Goal: Browse casually

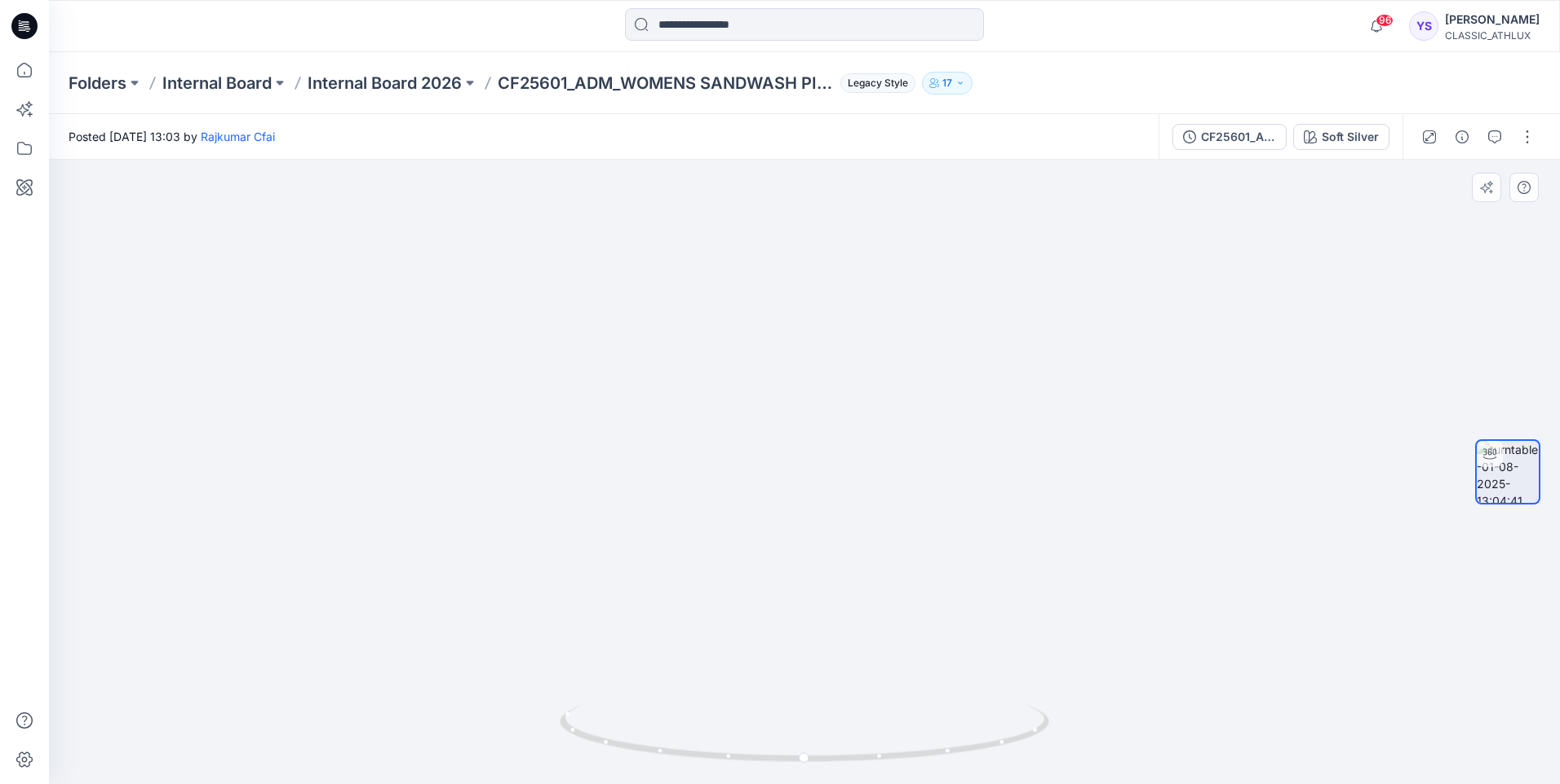
drag, startPoint x: 850, startPoint y: 378, endPoint x: 852, endPoint y: 461, distance: 83.0
click at [852, 461] on img at bounding box center [804, 451] width 386 height 665
click at [25, 33] on icon at bounding box center [25, 26] width 26 height 26
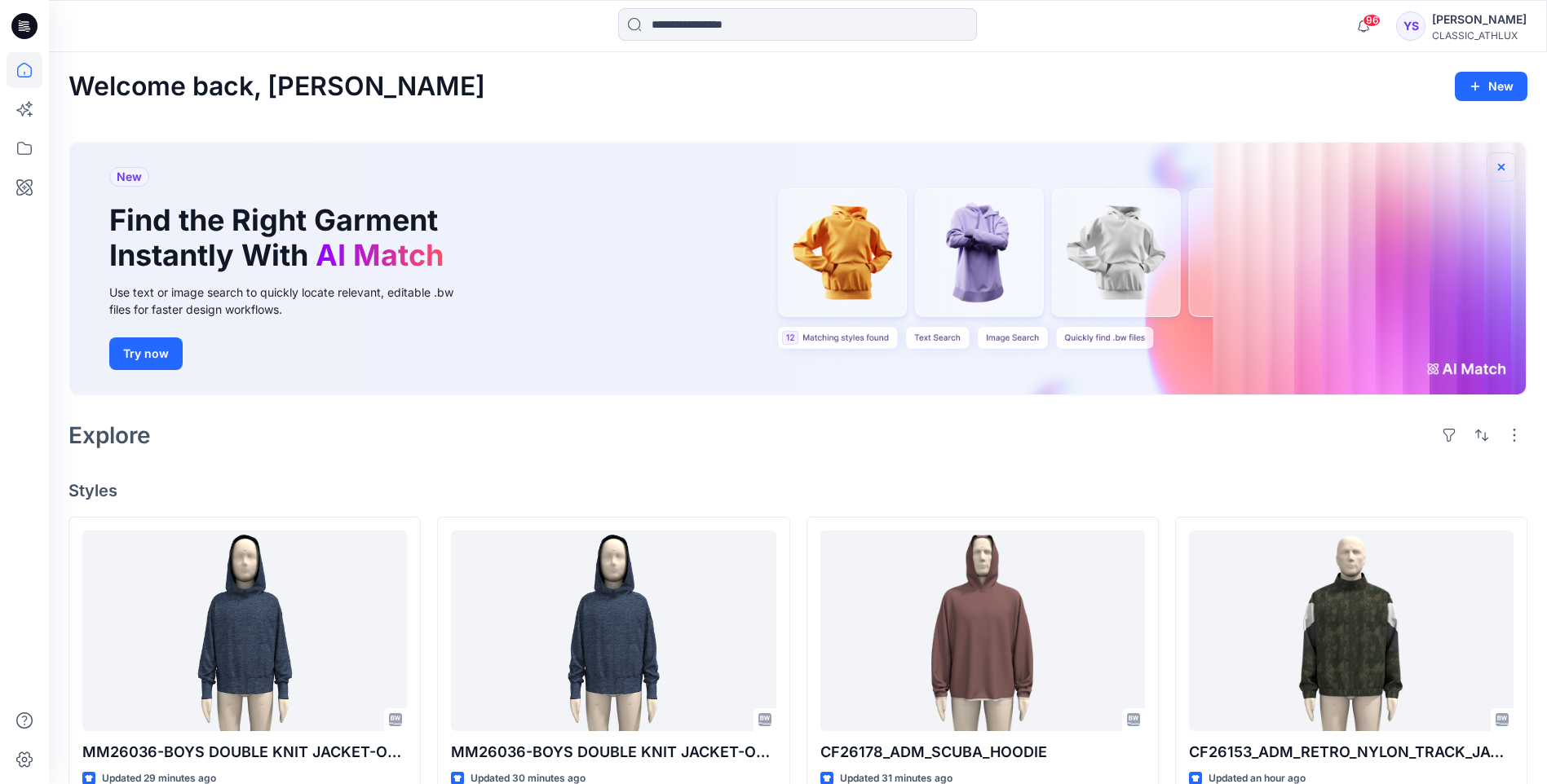
click at [1504, 166] on icon "button" at bounding box center [1502, 166] width 7 height 7
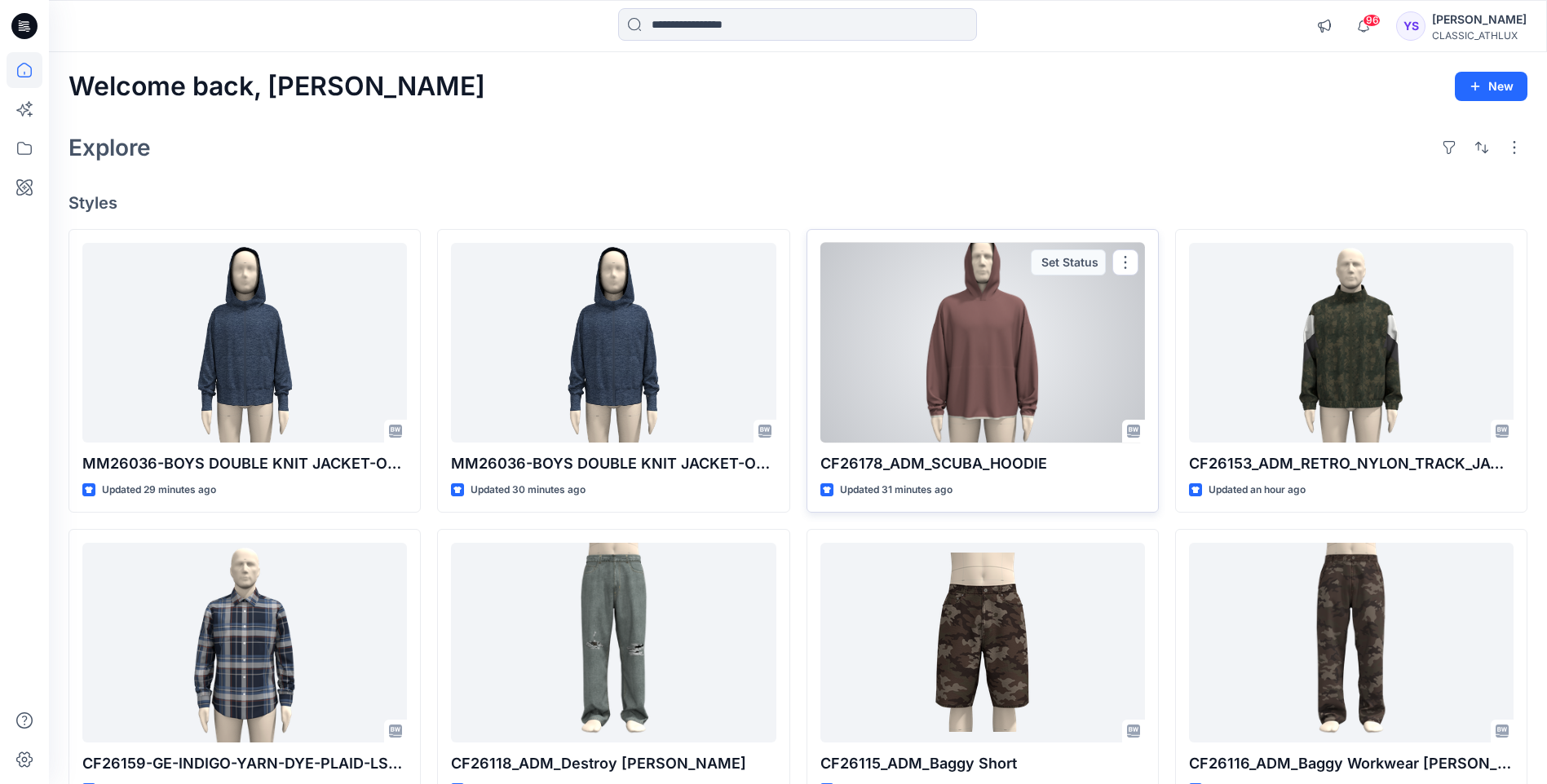
click at [929, 373] on div at bounding box center [983, 343] width 325 height 199
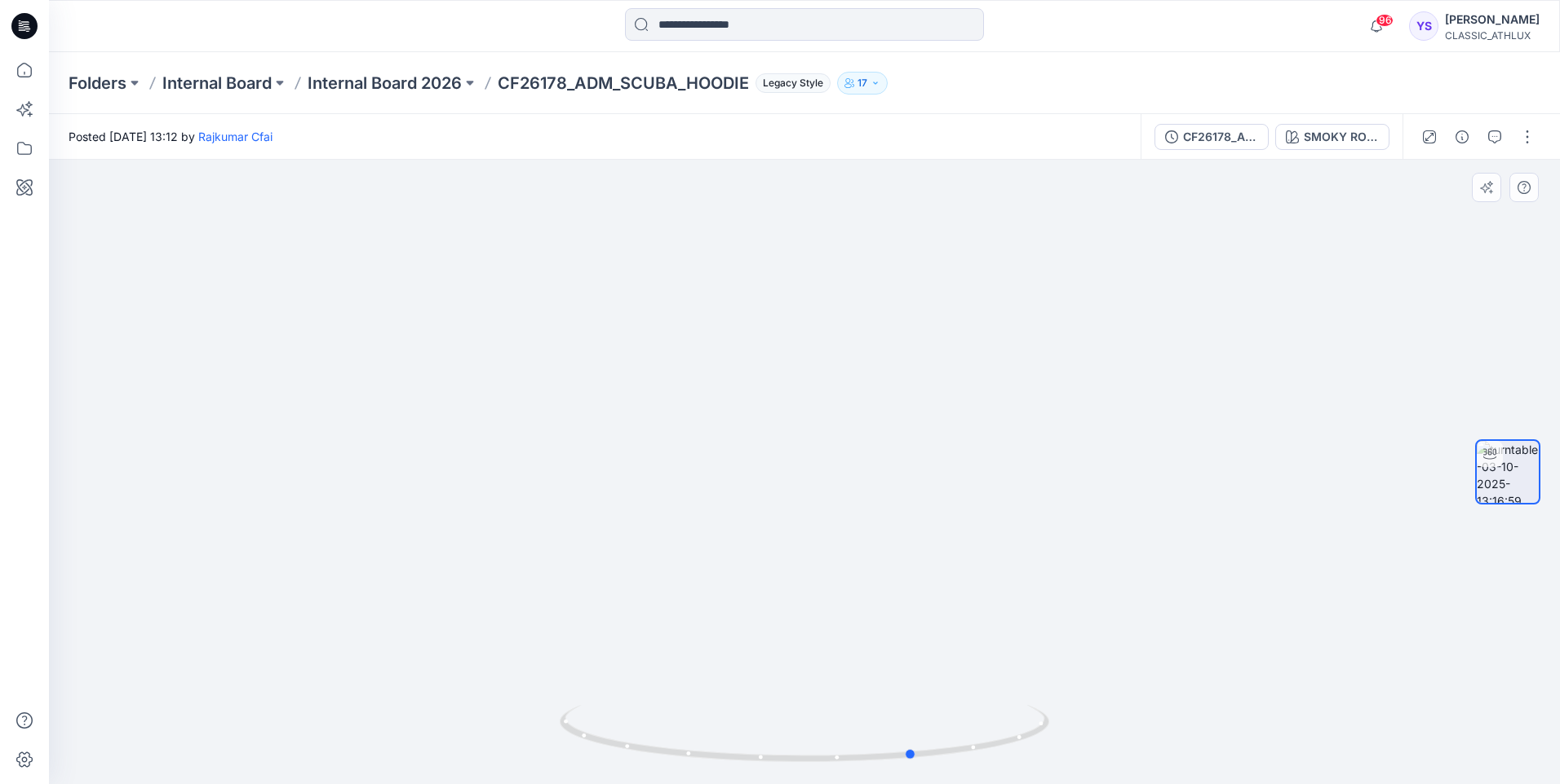
drag, startPoint x: 942, startPoint y: 755, endPoint x: 510, endPoint y: 694, distance: 436.3
click at [553, 707] on div at bounding box center [804, 472] width 1511 height 624
click at [27, 31] on icon at bounding box center [25, 26] width 26 height 26
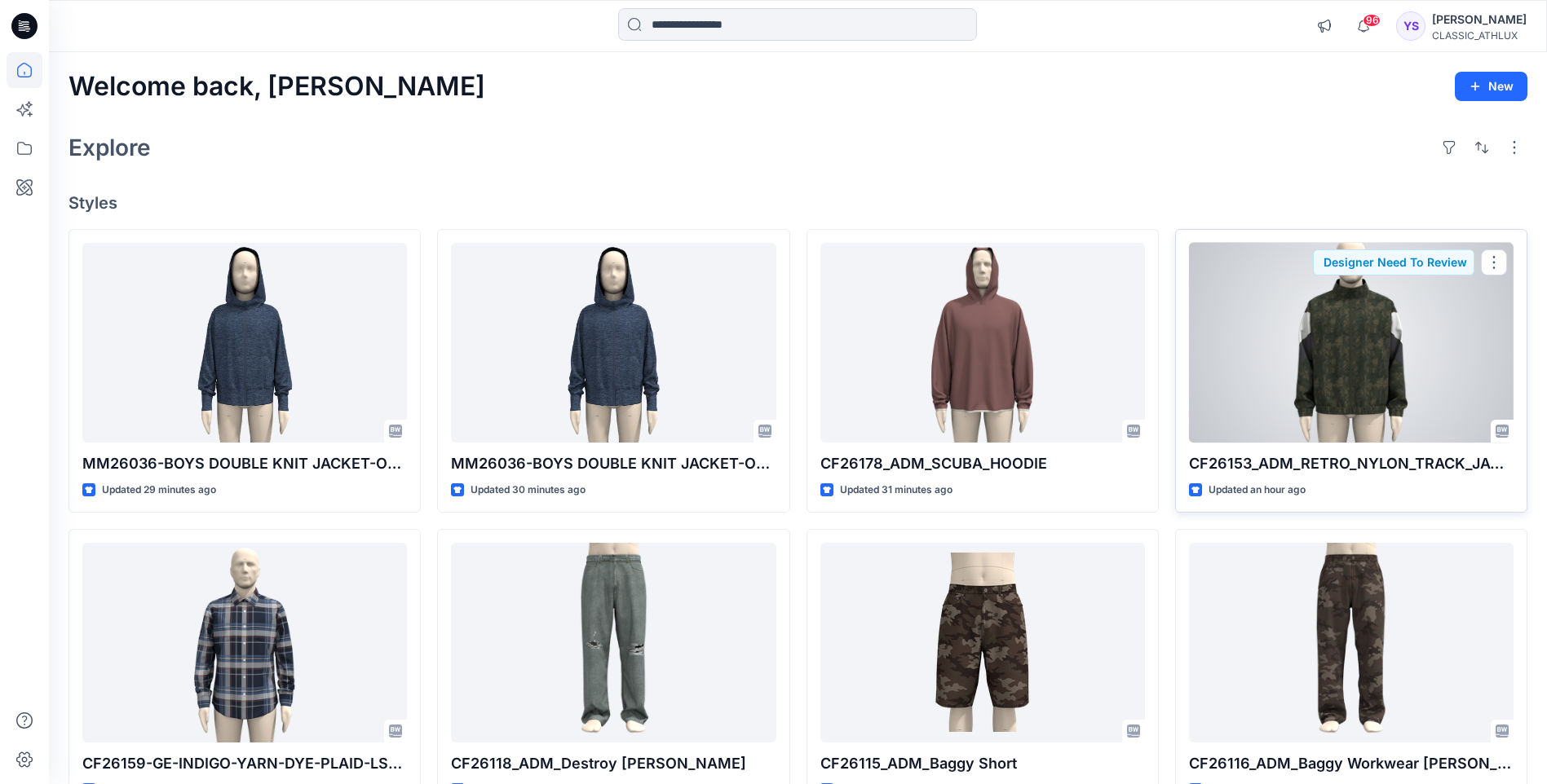
click at [1337, 329] on div at bounding box center [1351, 343] width 325 height 199
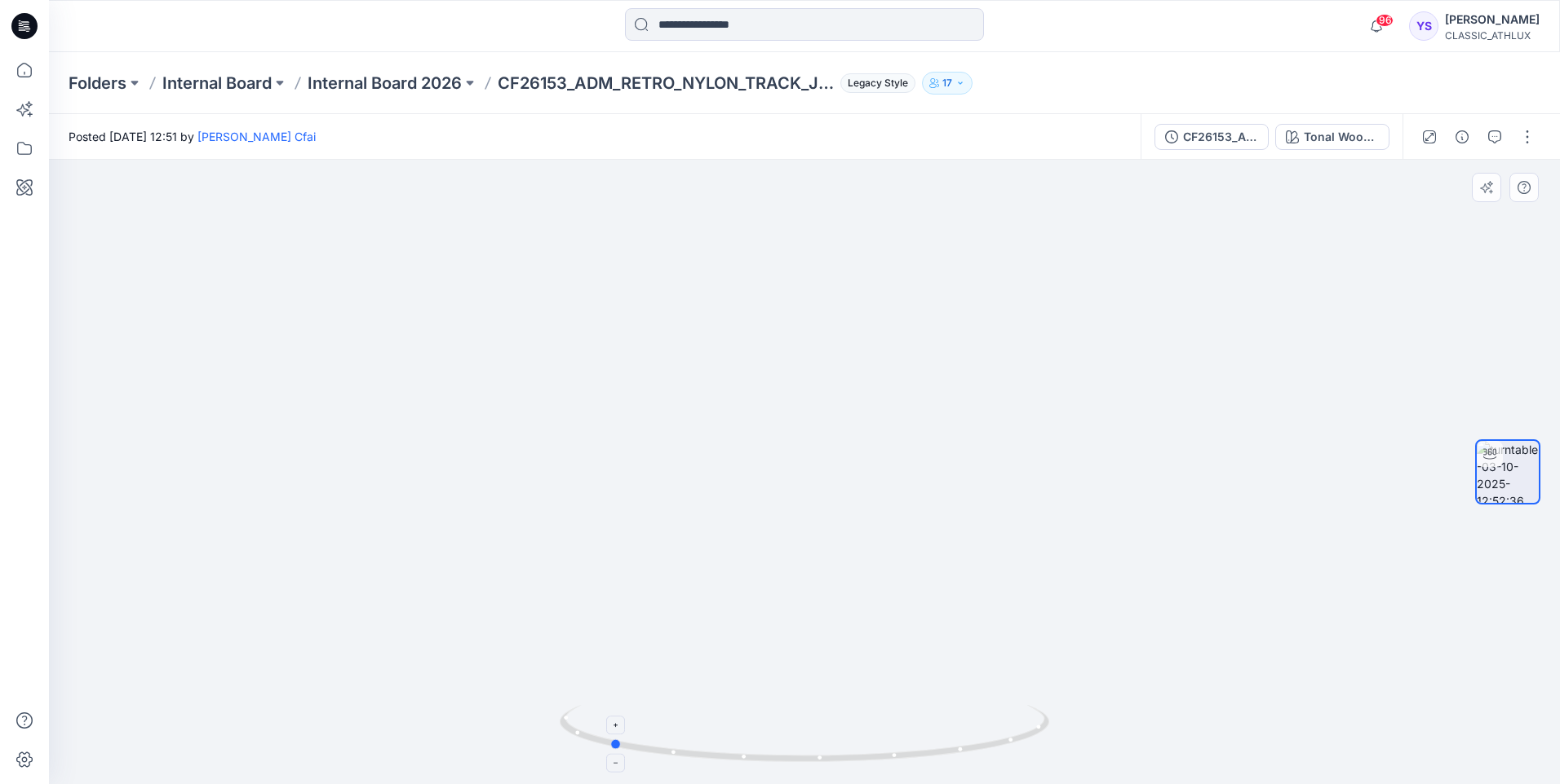
drag, startPoint x: 924, startPoint y: 756, endPoint x: 687, endPoint y: 724, distance: 239.2
click at [687, 724] on icon at bounding box center [806, 736] width 494 height 61
click at [20, 26] on icon at bounding box center [21, 26] width 5 height 1
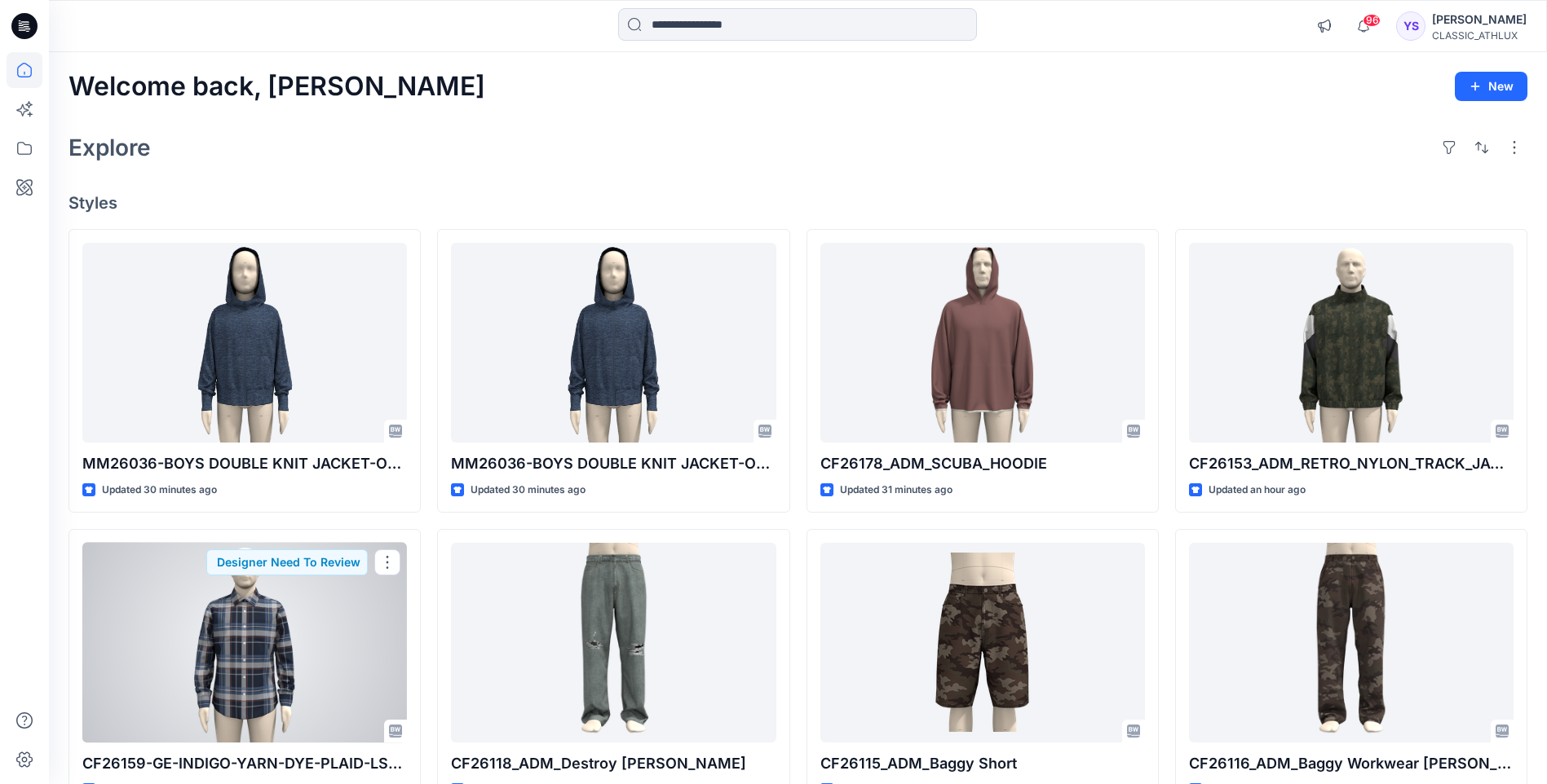
click at [301, 621] on div at bounding box center [244, 643] width 325 height 199
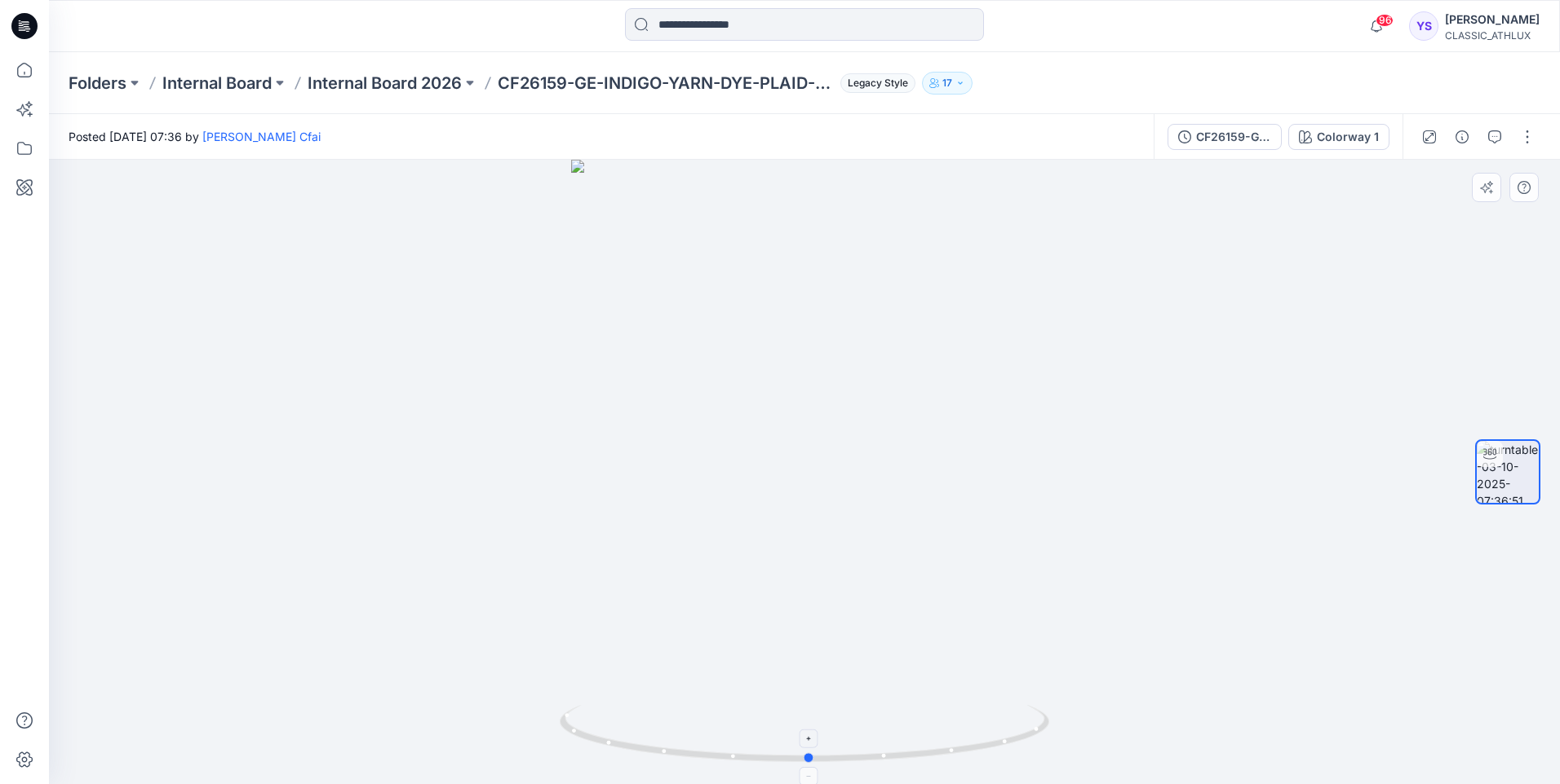
drag, startPoint x: 920, startPoint y: 752, endPoint x: 924, endPoint y: 733, distance: 19.4
click at [924, 733] on icon at bounding box center [806, 736] width 494 height 61
click at [23, 26] on icon at bounding box center [25, 26] width 26 height 26
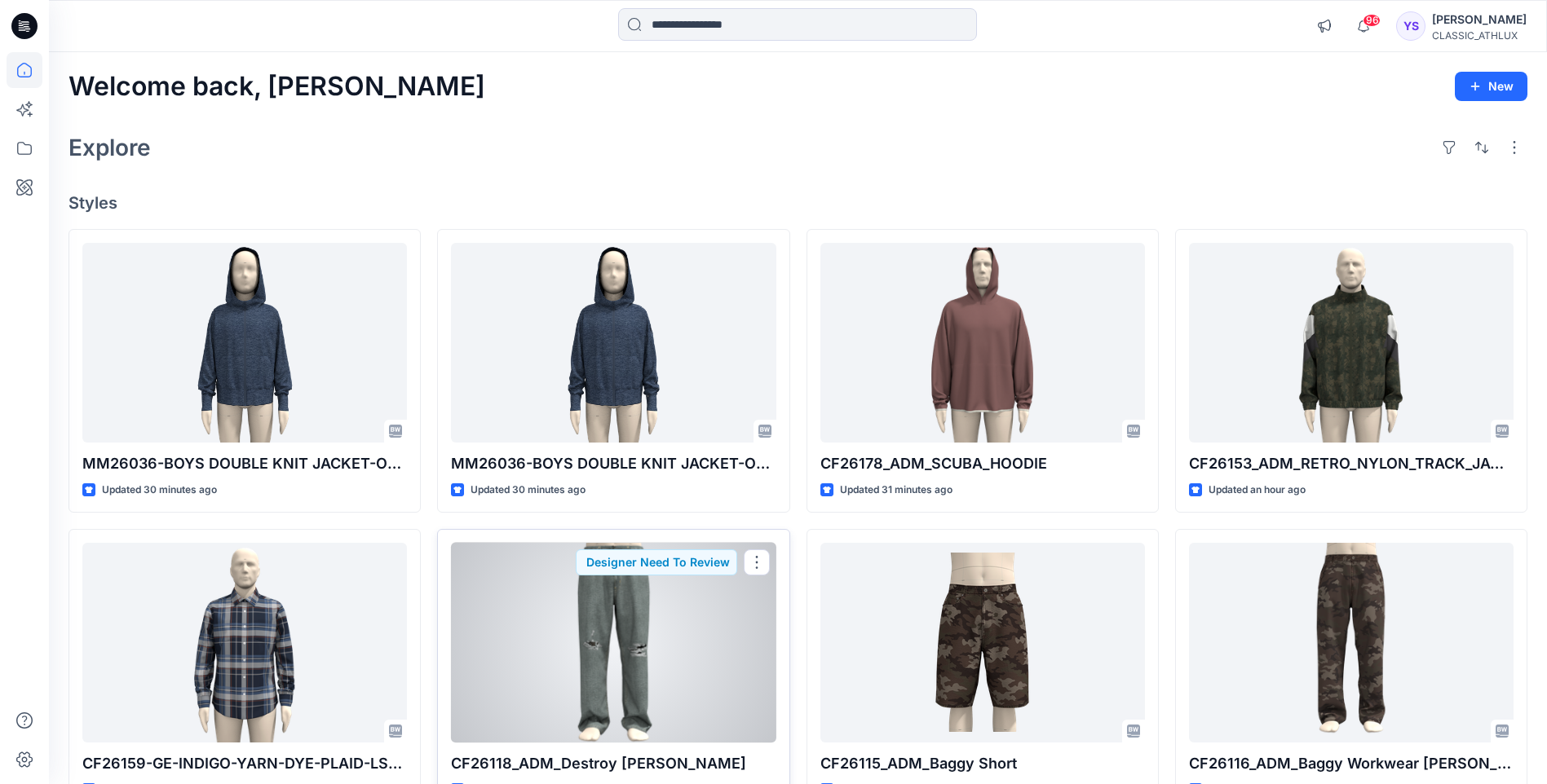
click at [651, 631] on div at bounding box center [613, 643] width 325 height 199
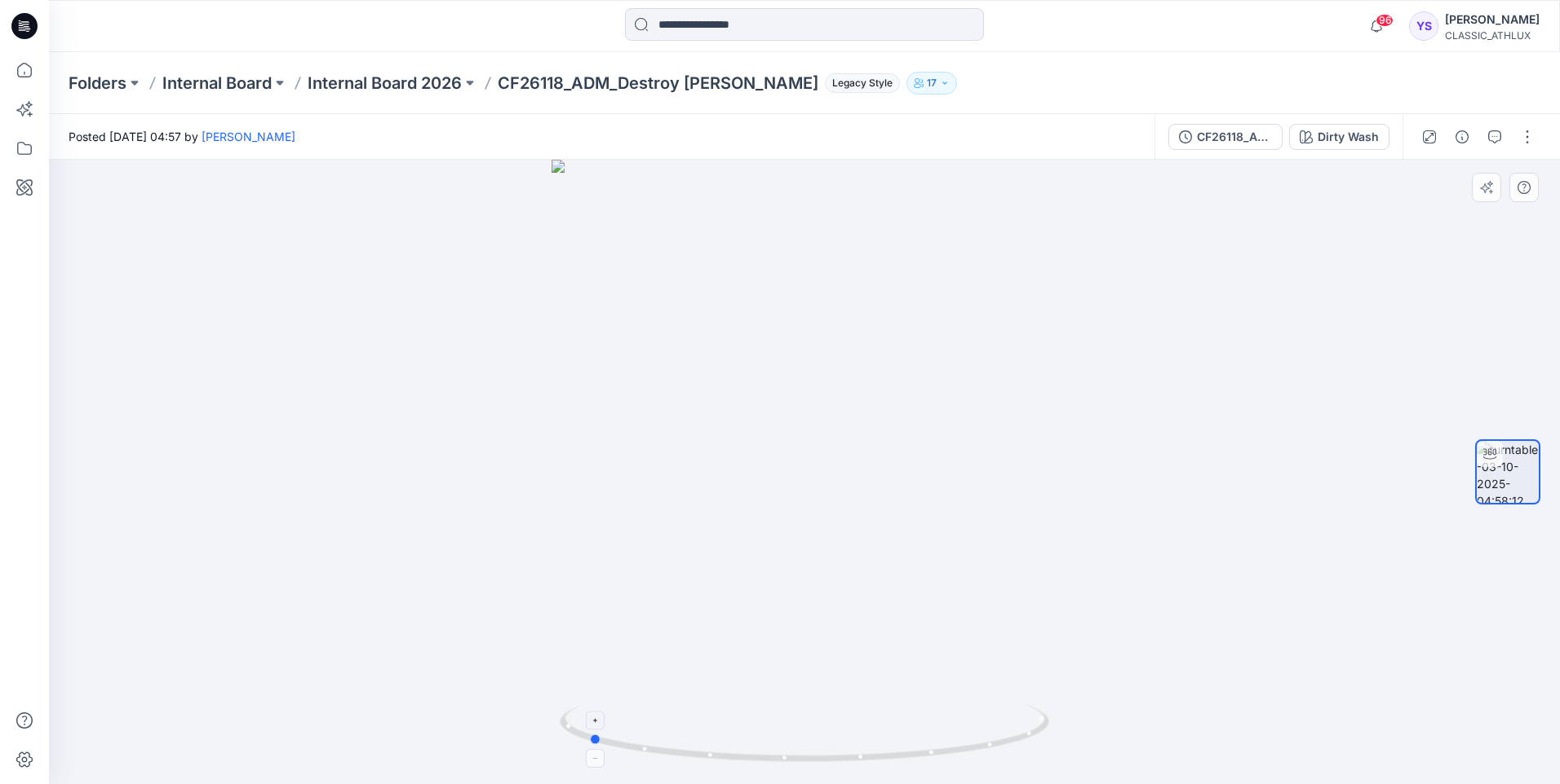
drag, startPoint x: 946, startPoint y: 761, endPoint x: 556, endPoint y: 563, distance: 437.4
click at [730, 754] on icon at bounding box center [806, 736] width 494 height 61
click at [26, 36] on icon at bounding box center [25, 26] width 26 height 26
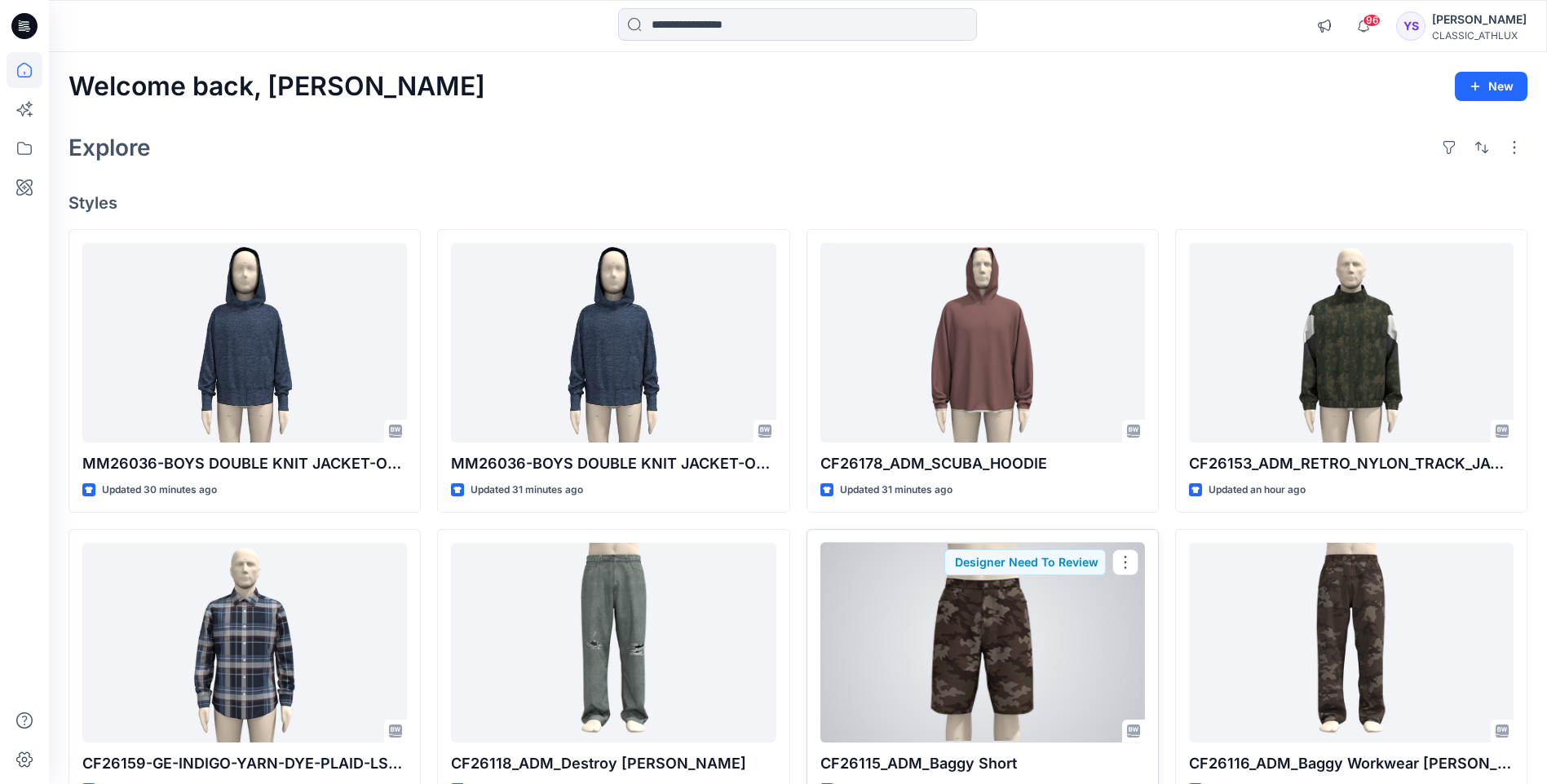
click at [961, 601] on div at bounding box center [983, 643] width 325 height 199
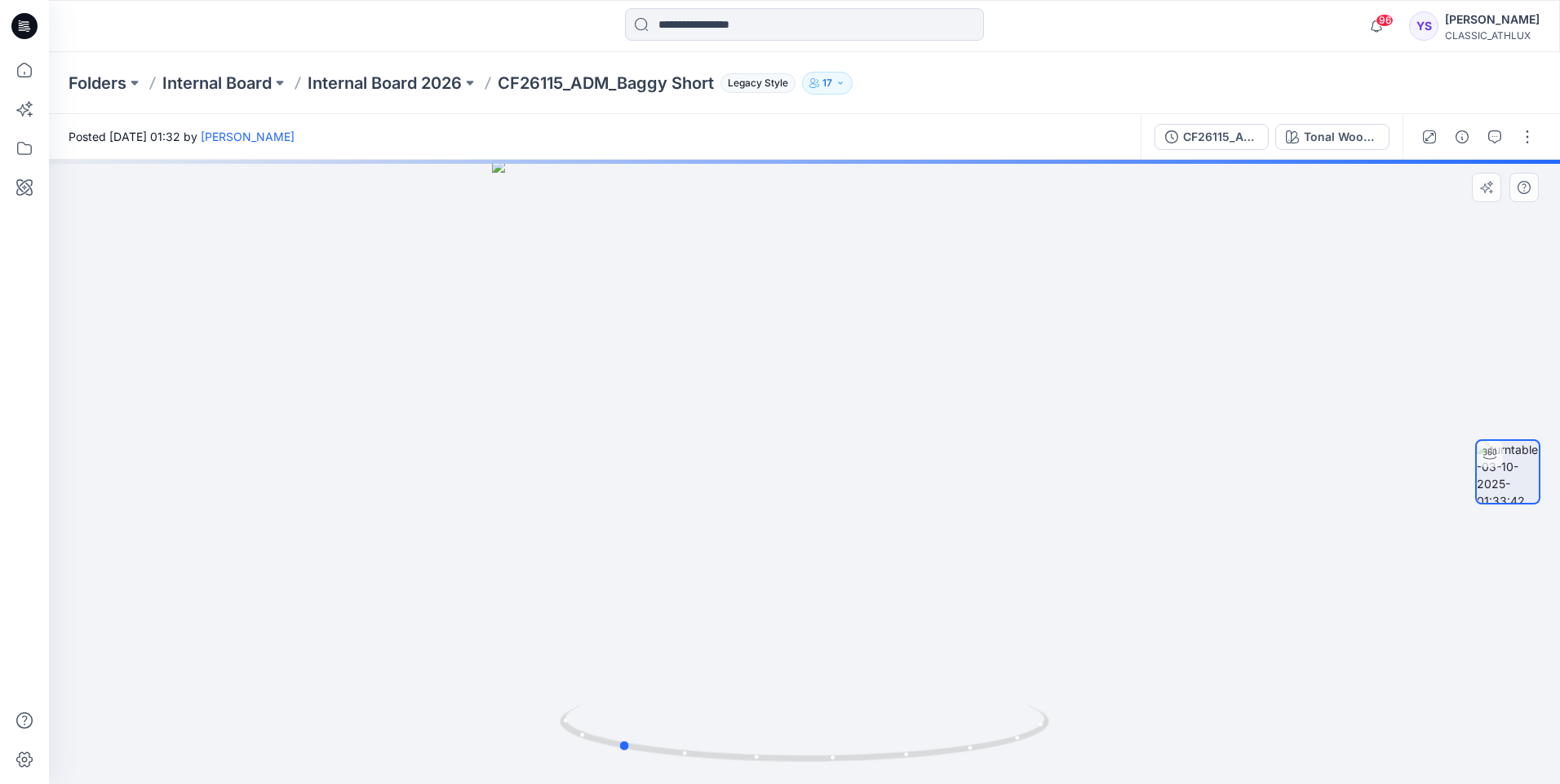
drag, startPoint x: 957, startPoint y: 750, endPoint x: 714, endPoint y: 704, distance: 247.3
click at [770, 744] on icon at bounding box center [806, 736] width 494 height 61
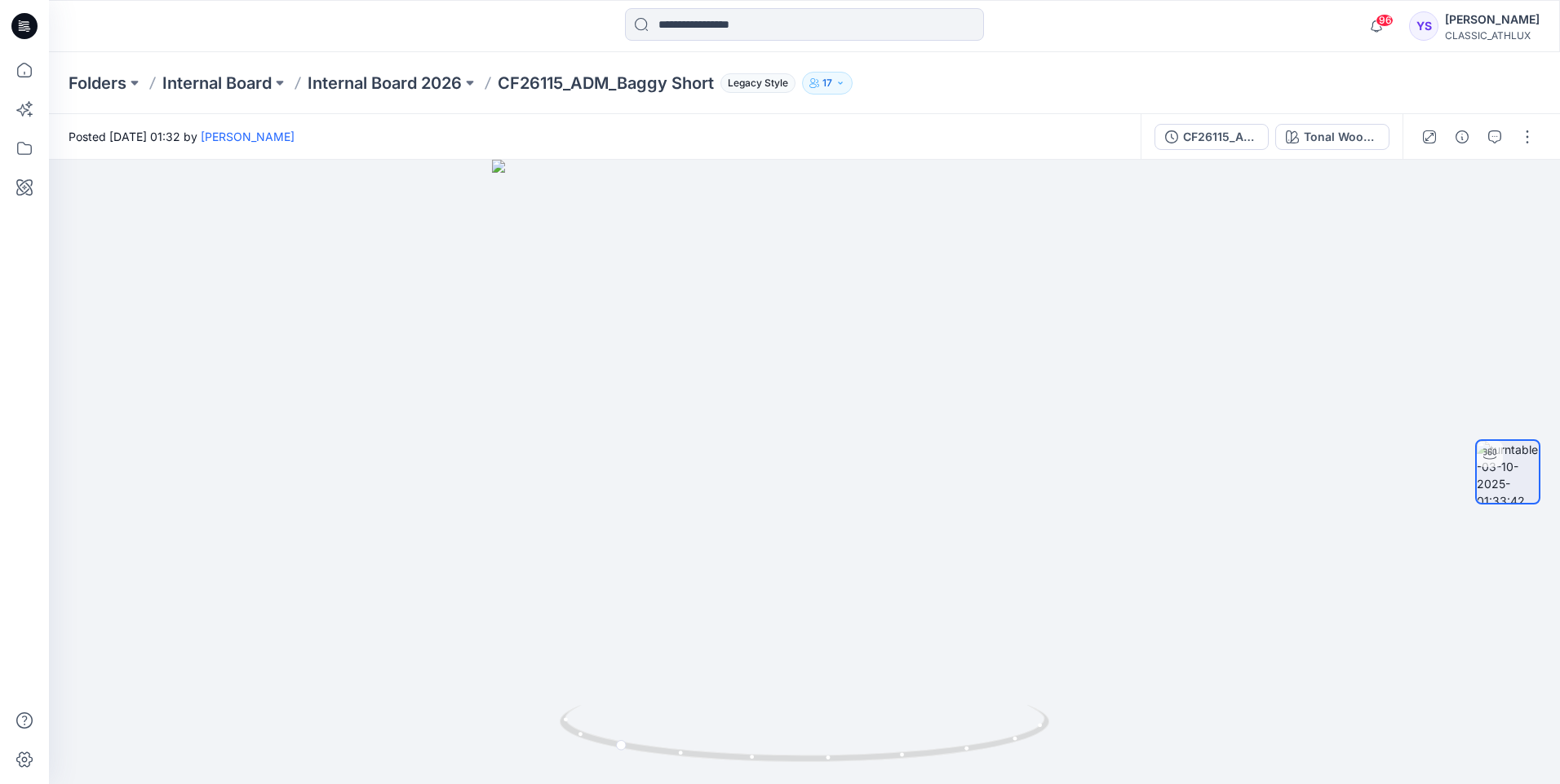
click at [4, 18] on div at bounding box center [24, 26] width 52 height 52
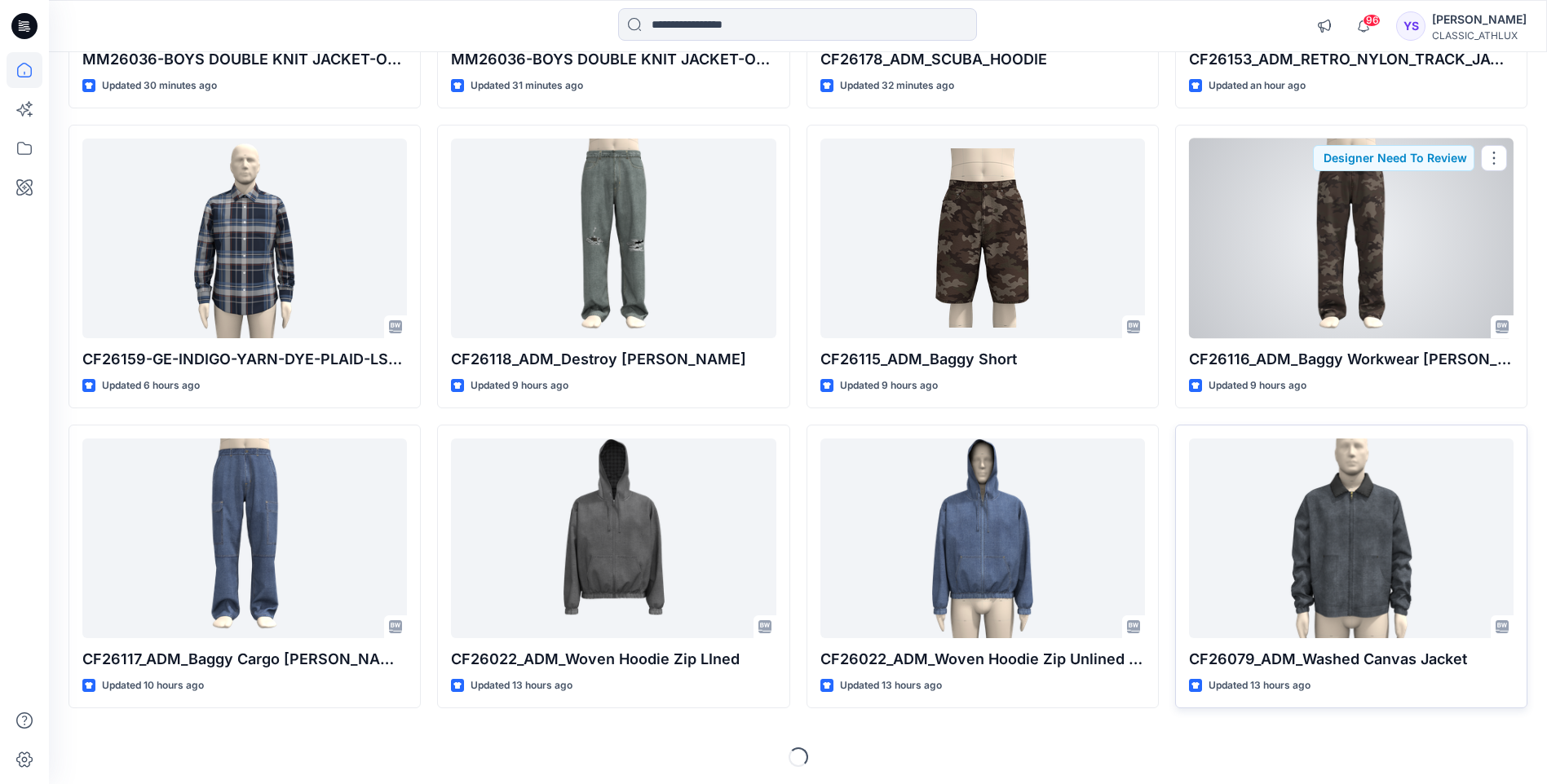
scroll to position [407, 0]
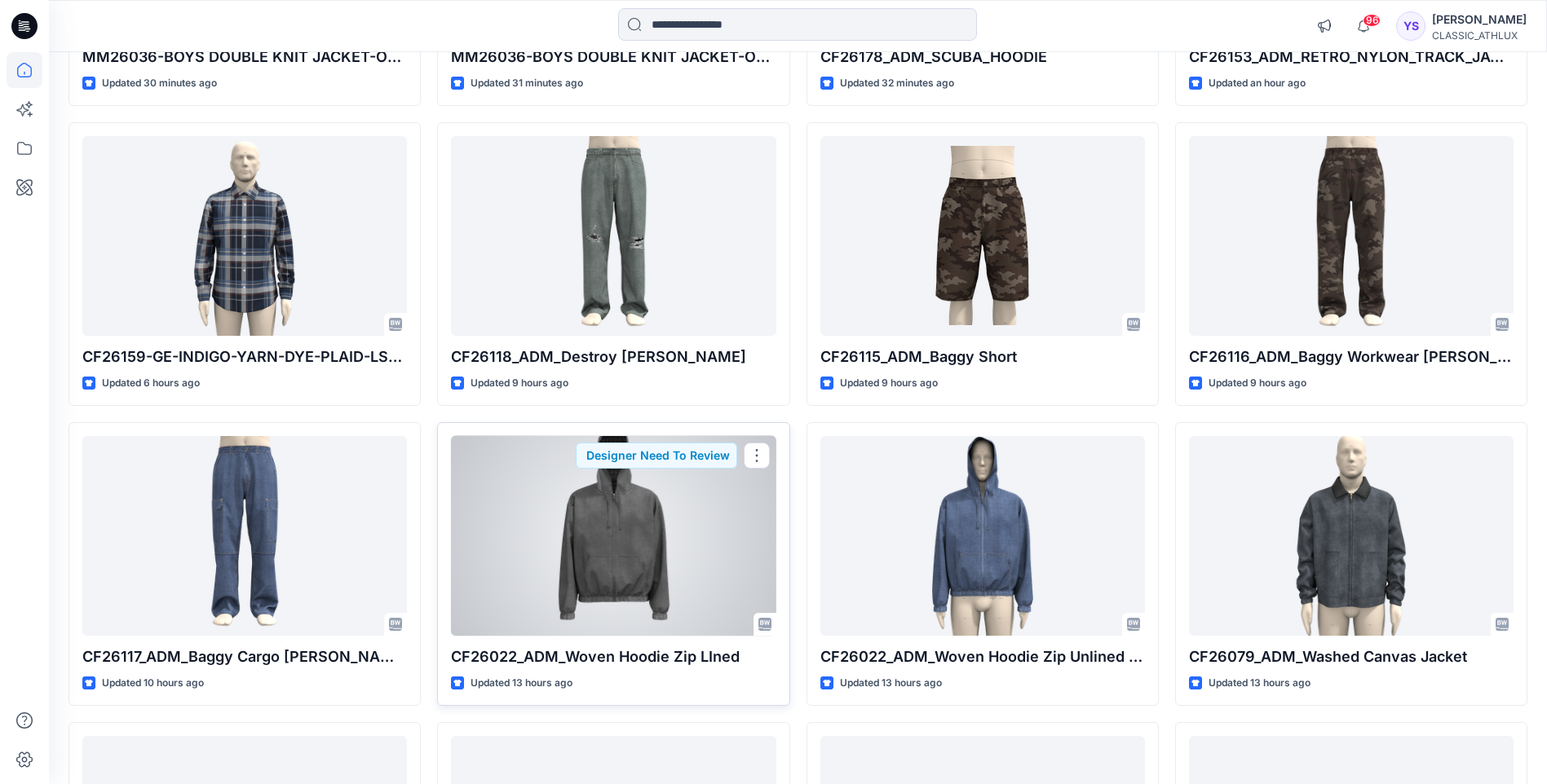
click at [604, 544] on div at bounding box center [613, 536] width 325 height 199
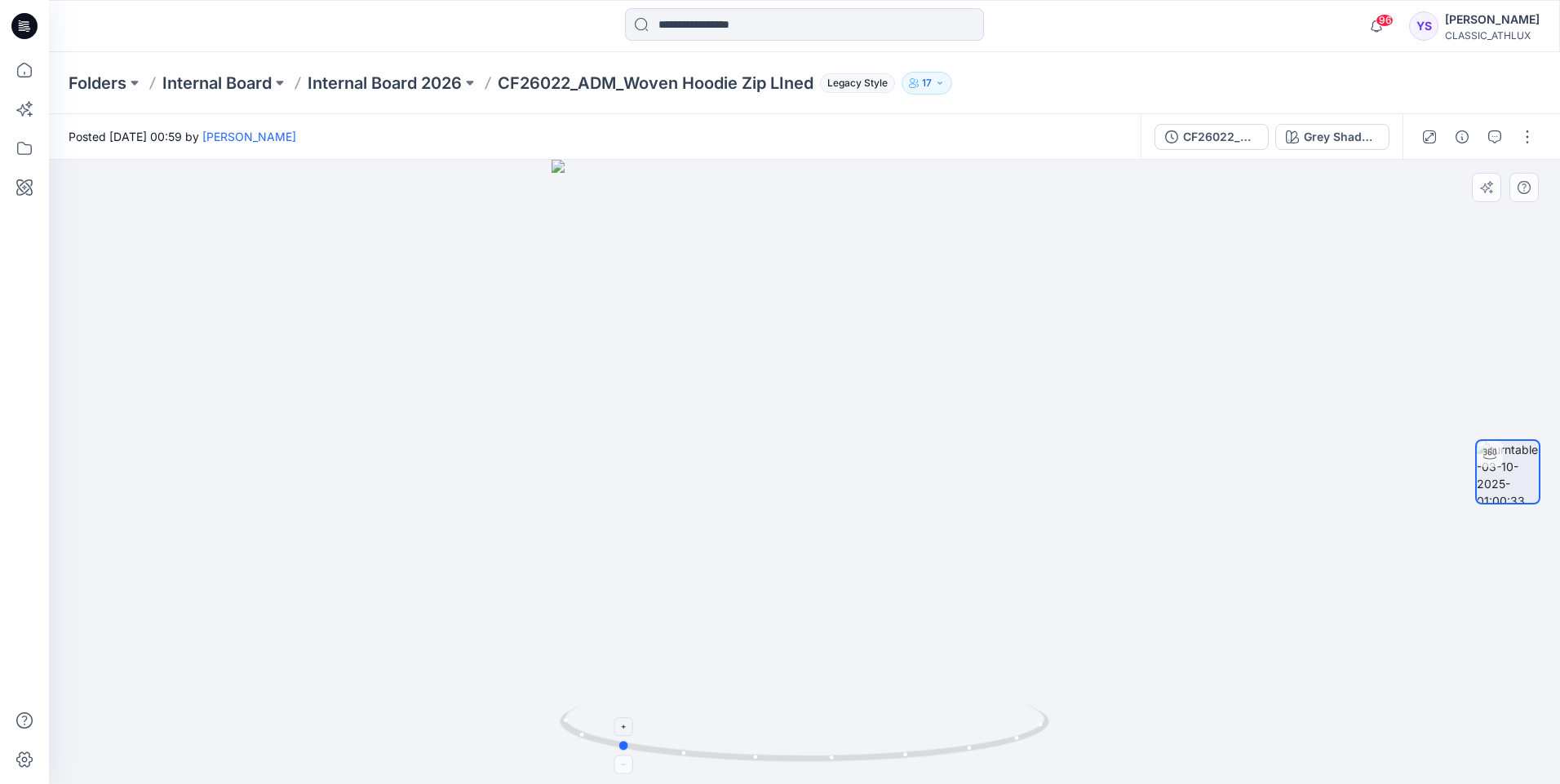
drag, startPoint x: 983, startPoint y: 752, endPoint x: 450, endPoint y: 464, distance: 605.8
click at [795, 760] on icon at bounding box center [806, 736] width 494 height 61
click at [28, 23] on icon at bounding box center [25, 26] width 26 height 26
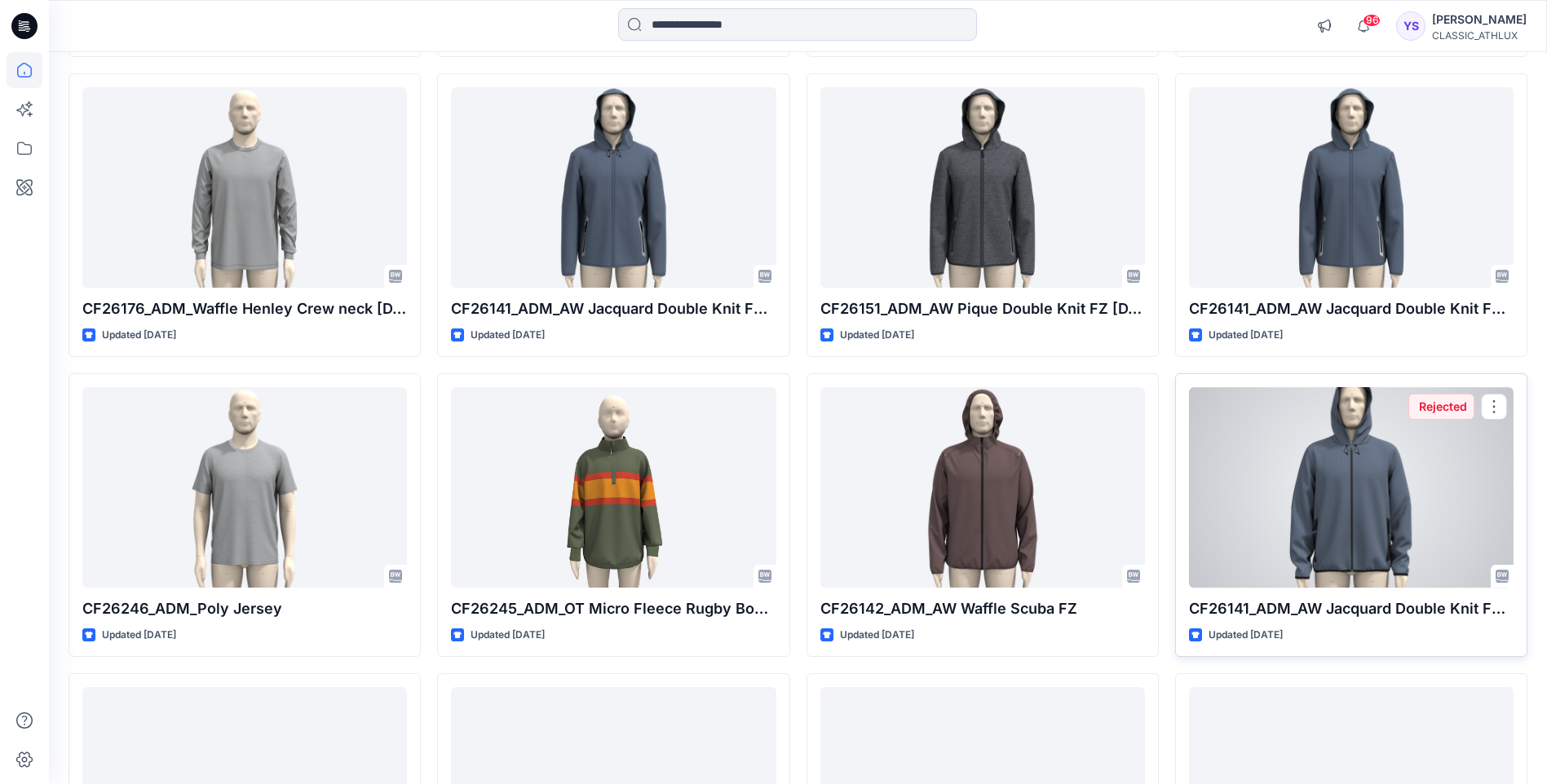
scroll to position [1958, 0]
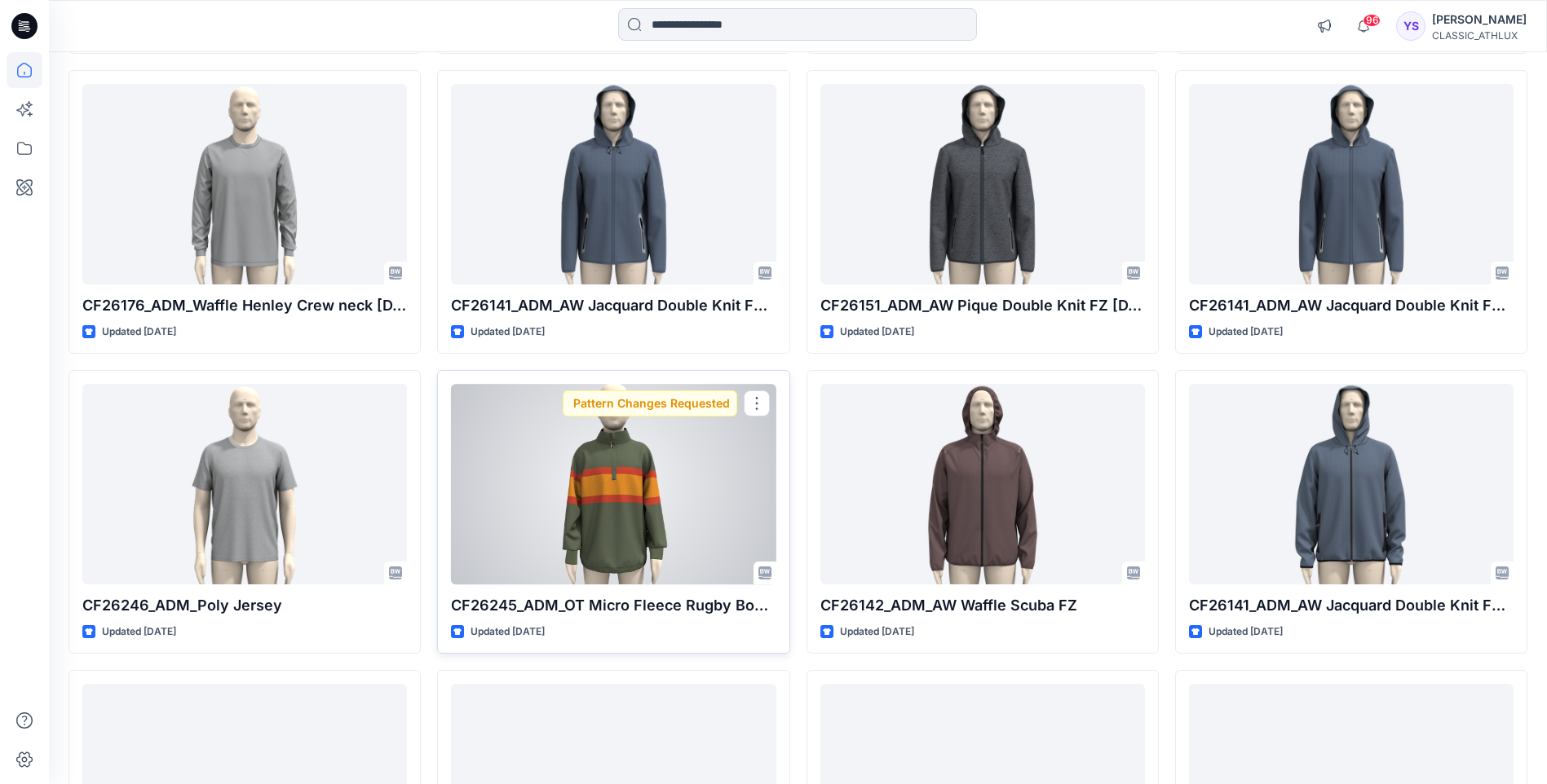
click at [638, 498] on div at bounding box center [613, 484] width 325 height 199
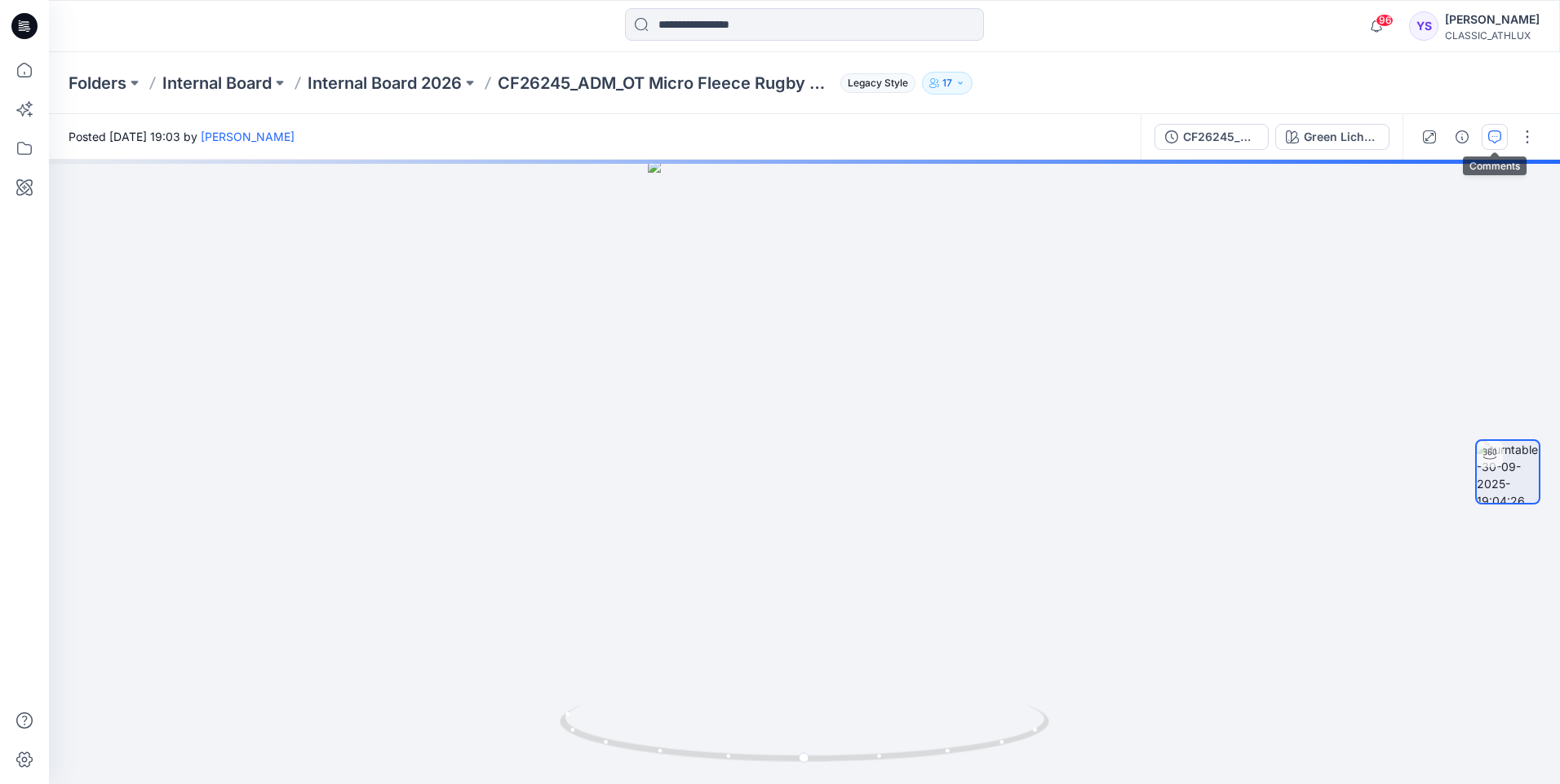
click at [1494, 145] on button "button" at bounding box center [1494, 137] width 26 height 26
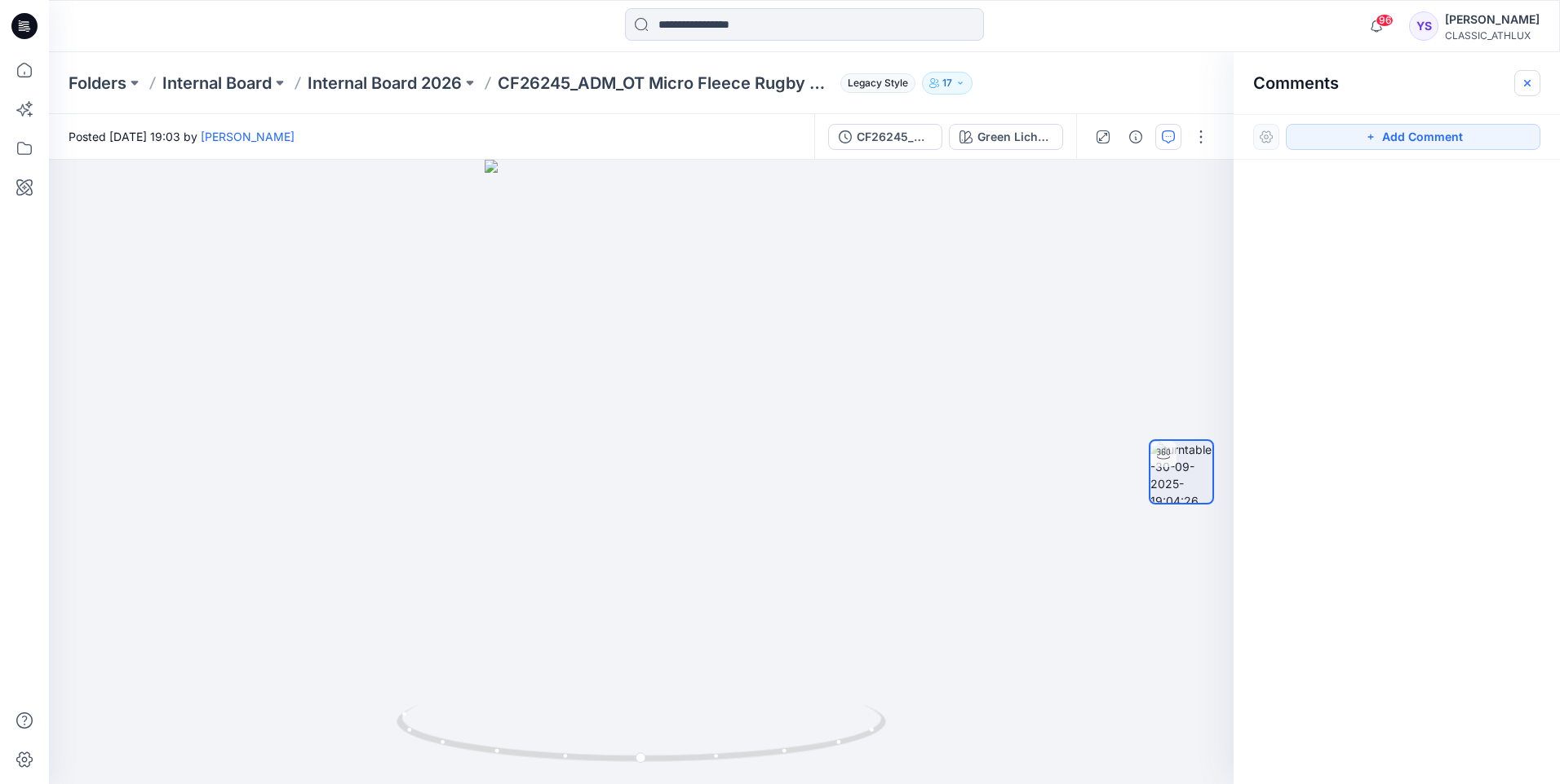
click at [1519, 82] on button "button" at bounding box center [1526, 83] width 26 height 26
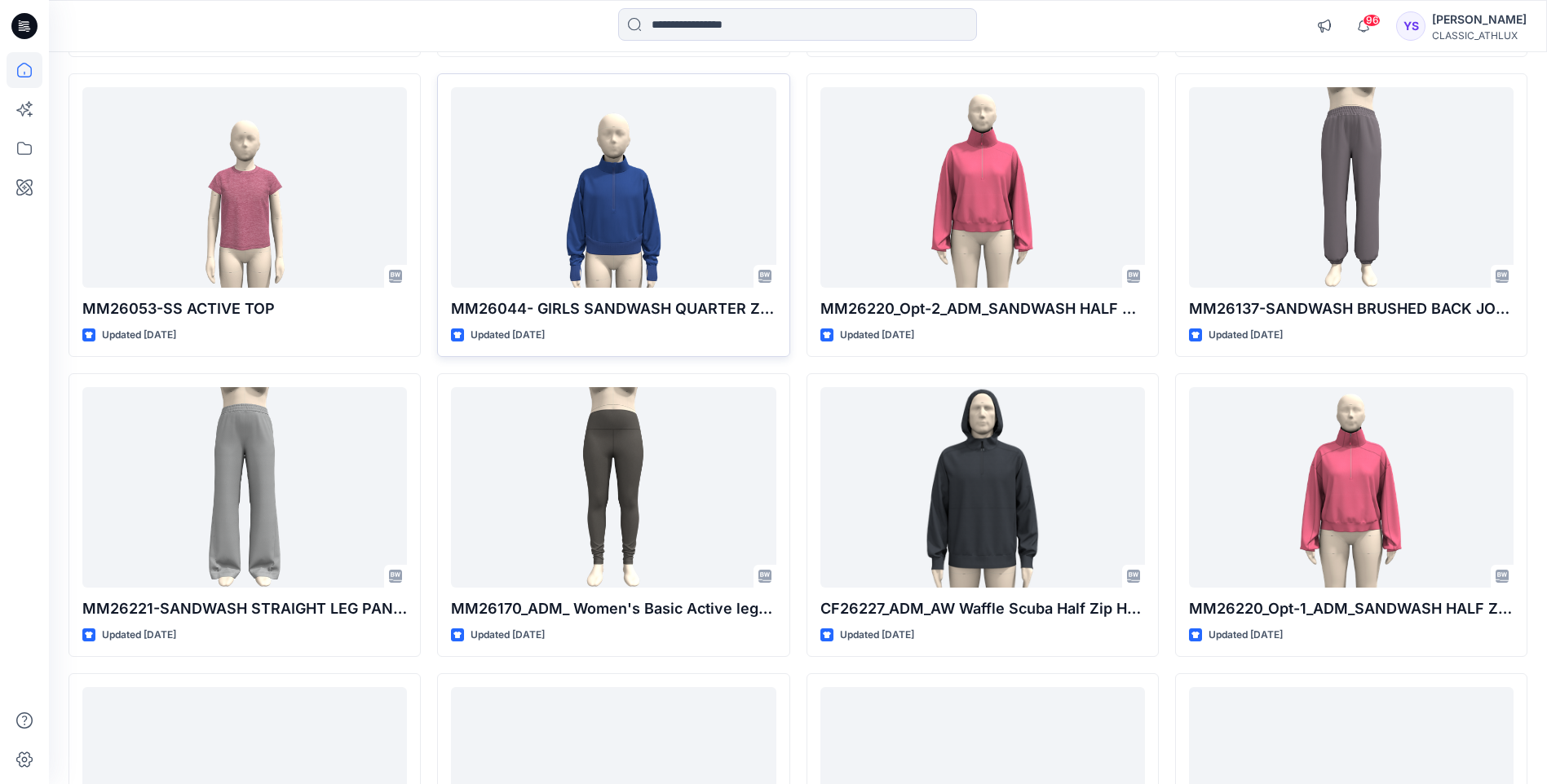
scroll to position [3018, 0]
